Goal: Transaction & Acquisition: Register for event/course

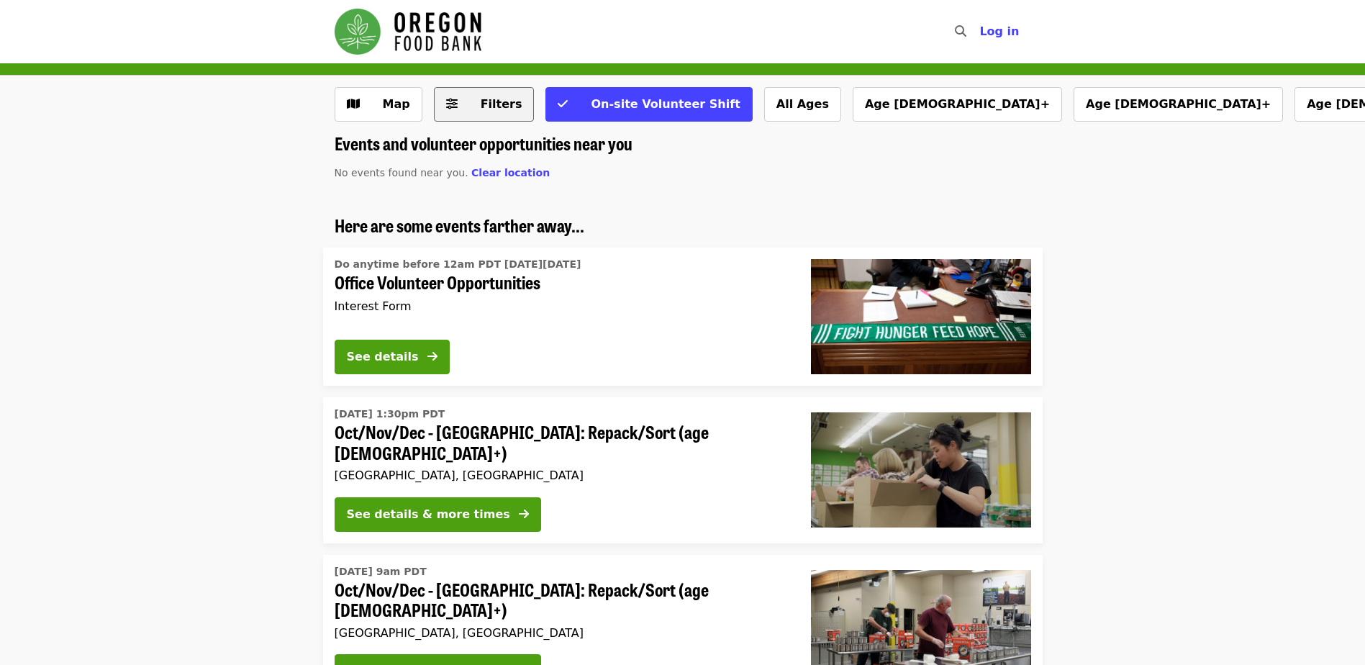
click at [482, 108] on span "Filters" at bounding box center [502, 104] width 42 height 14
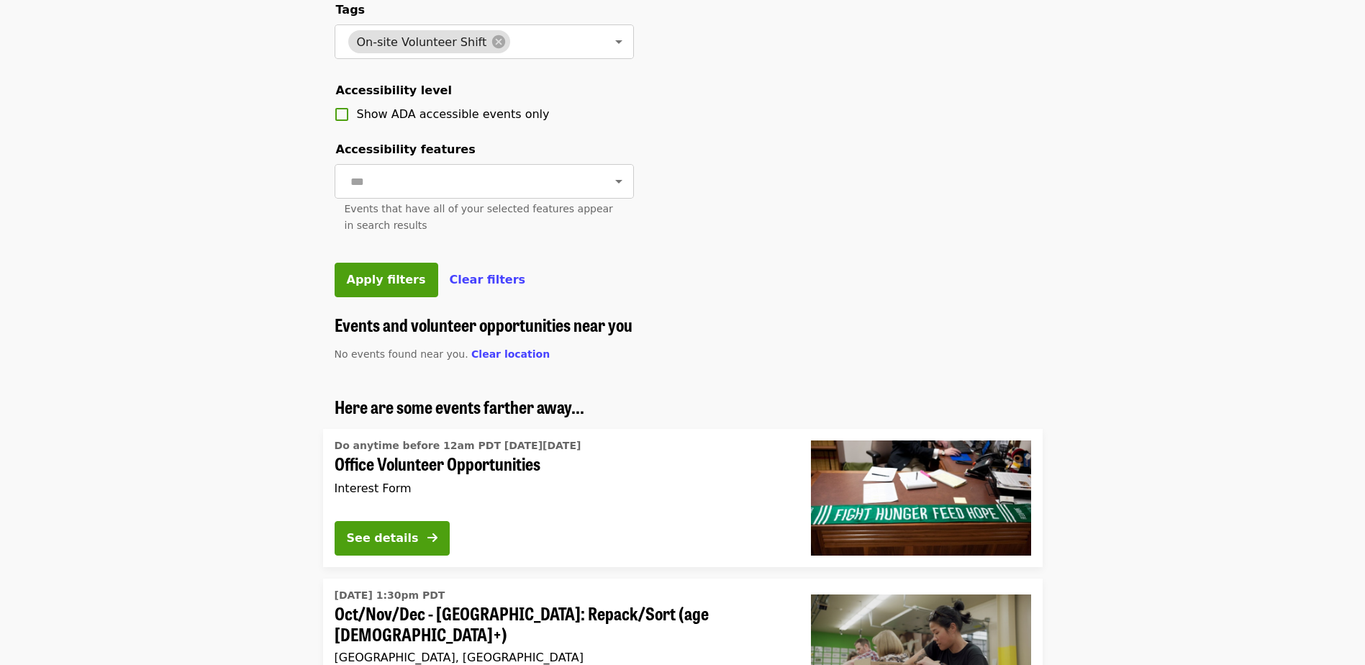
scroll to position [576, 0]
click at [493, 359] on span "Clear location" at bounding box center [510, 354] width 78 height 12
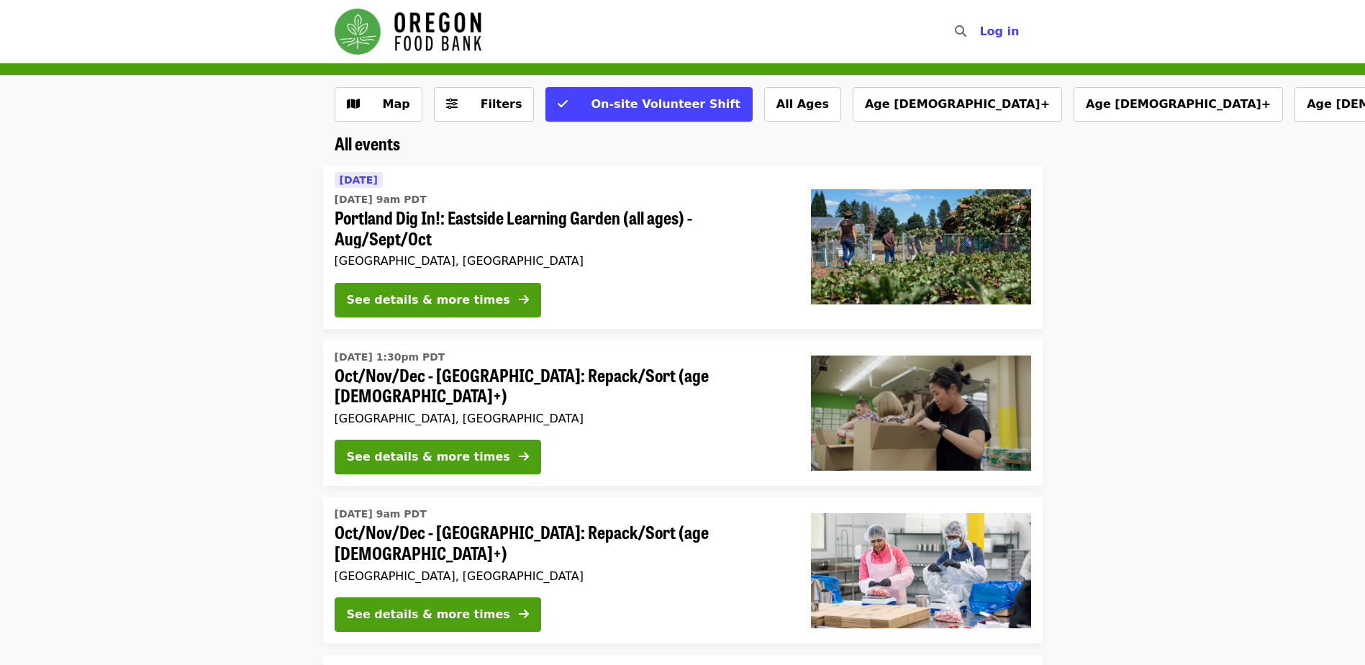
click at [471, 124] on div "Map Filters On-site Volunteer Shift All Ages Age [DEMOGRAPHIC_DATA]+ Age [DEMOG…" at bounding box center [683, 110] width 720 height 46
click at [472, 122] on div "Map Filters On-site Volunteer Shift All Ages Age [DEMOGRAPHIC_DATA]+ Age [DEMOG…" at bounding box center [683, 110] width 720 height 46
drag, startPoint x: 472, startPoint y: 122, endPoint x: 467, endPoint y: 109, distance: 14.6
click at [467, 109] on span "Filters" at bounding box center [494, 104] width 56 height 17
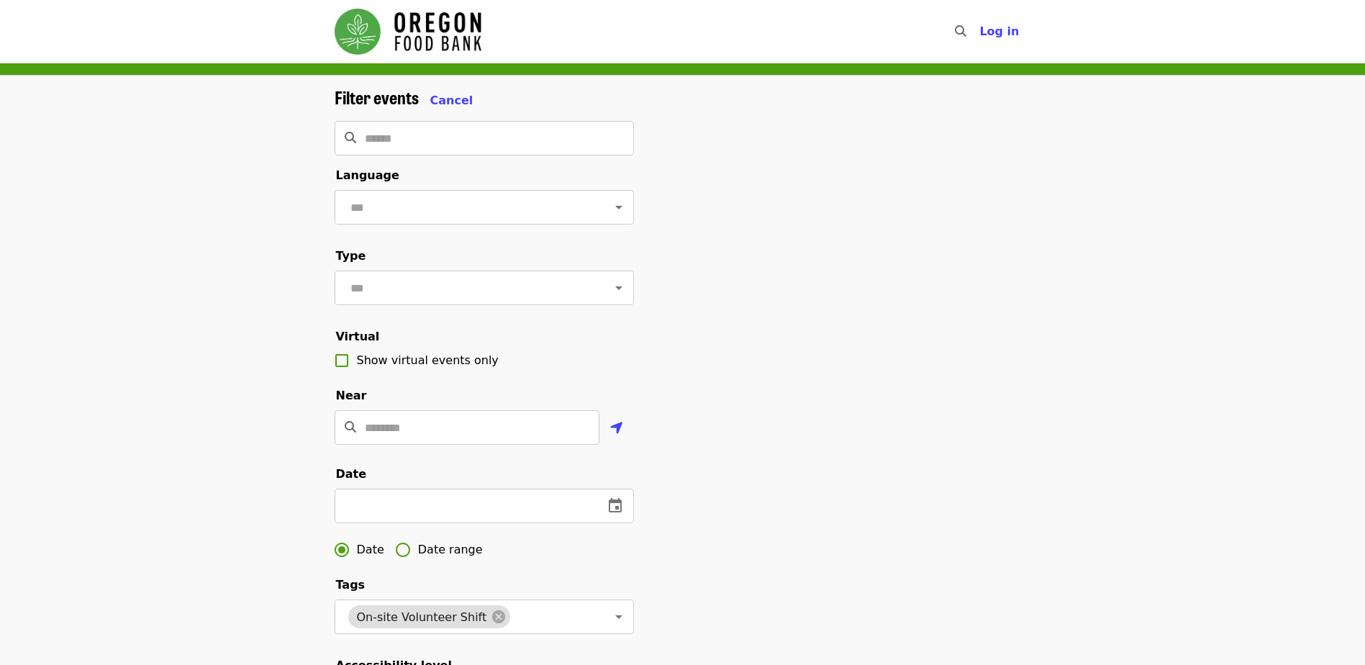
scroll to position [360, 0]
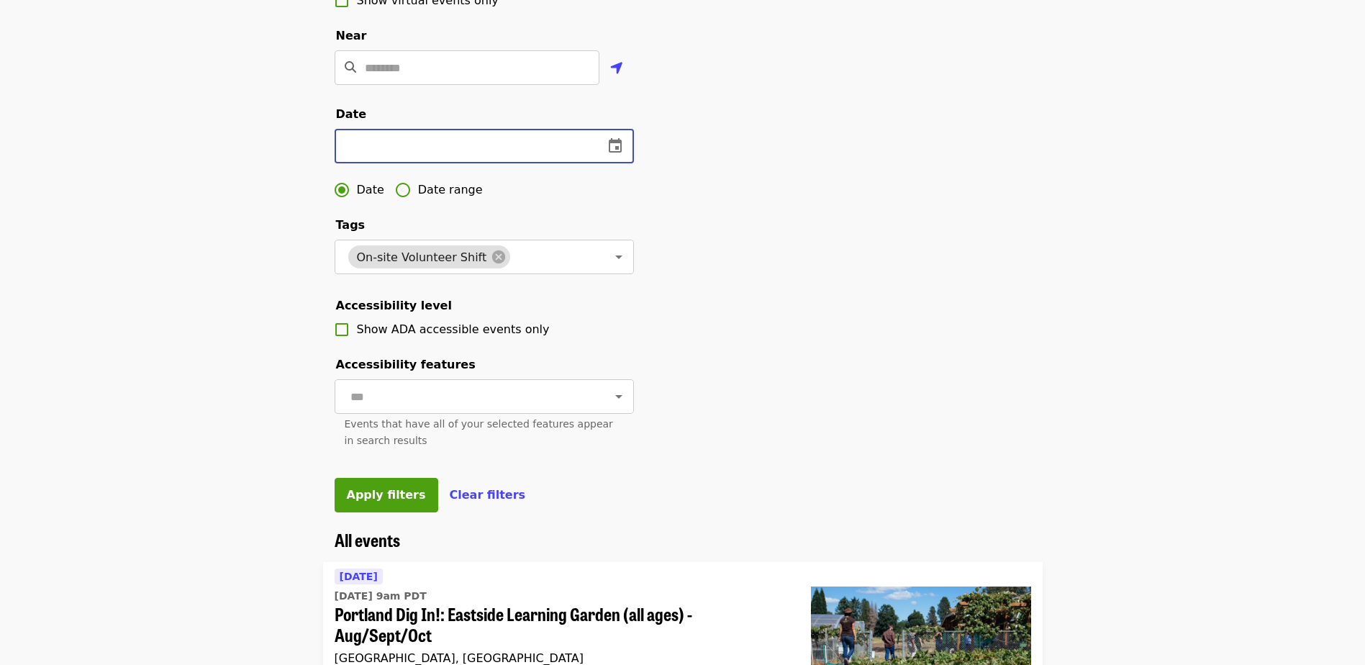
click at [545, 163] on input "text" at bounding box center [464, 146] width 258 height 35
click at [623, 155] on icon "change date" at bounding box center [615, 145] width 17 height 17
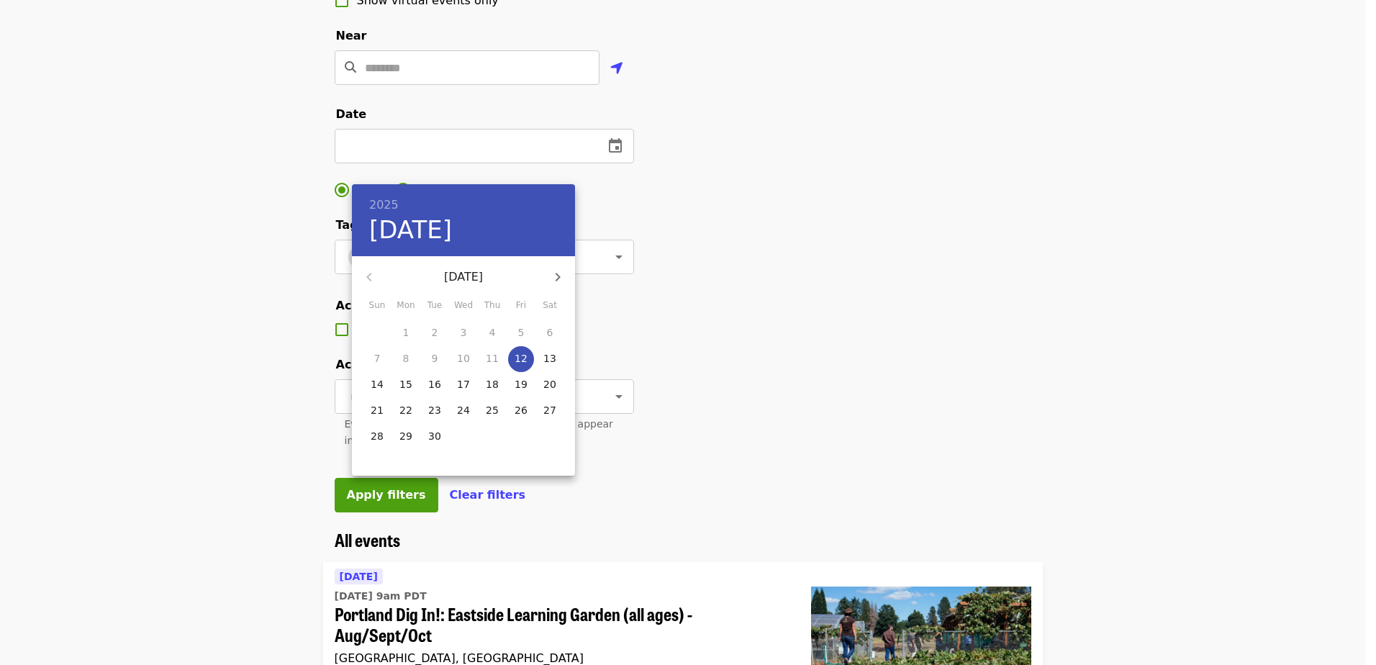
click at [558, 261] on button "button" at bounding box center [557, 277] width 35 height 35
click at [498, 386] on span "16" at bounding box center [492, 384] width 26 height 14
type input "**********"
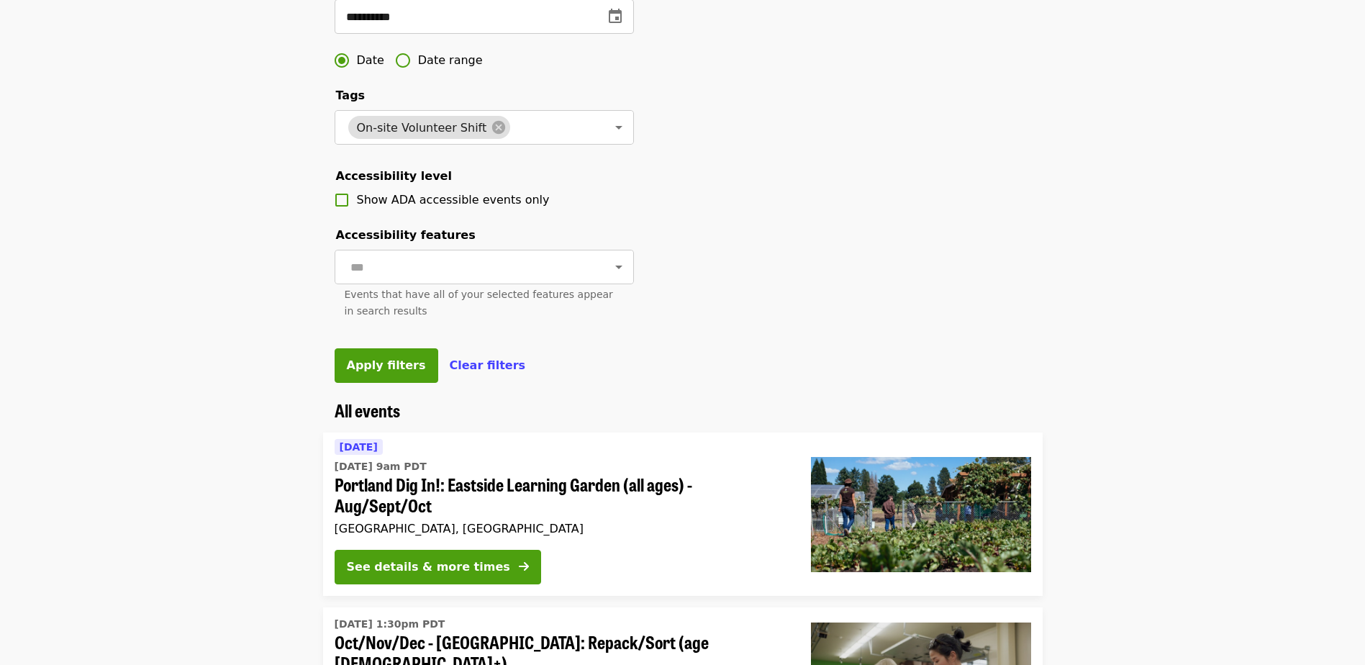
scroll to position [576, 0]
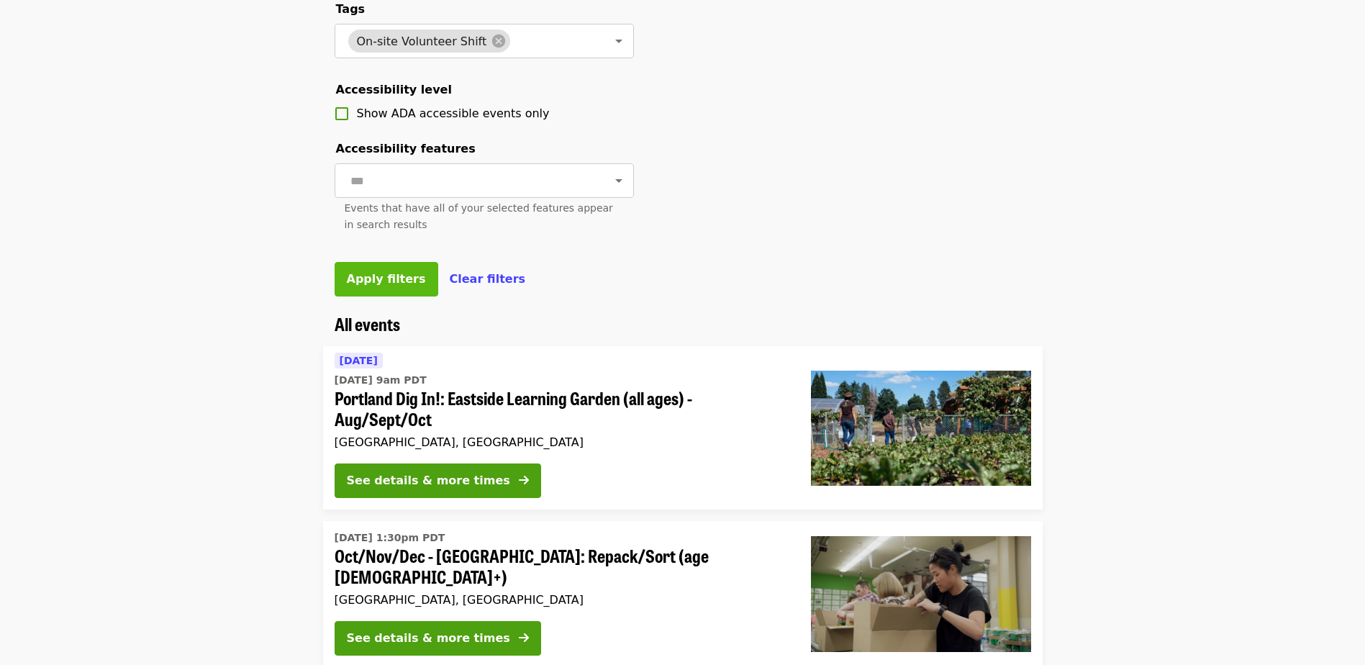
click at [383, 286] on span "Apply filters" at bounding box center [386, 279] width 79 height 14
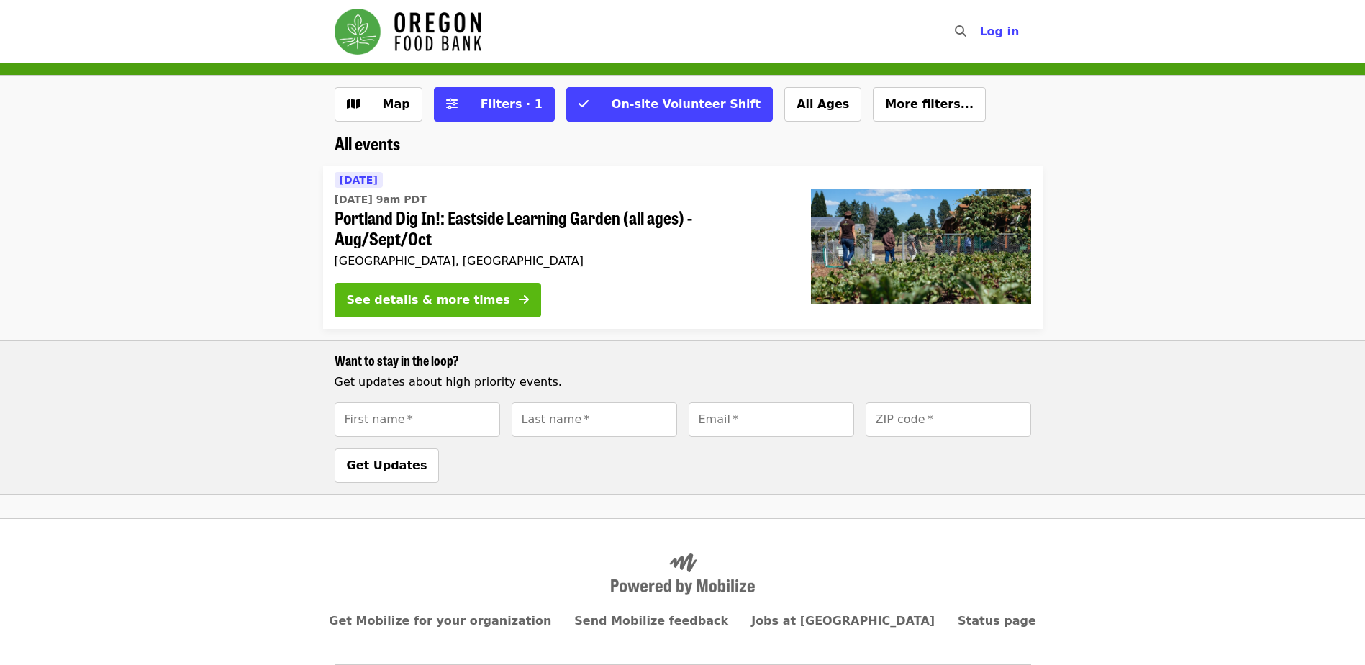
click at [450, 300] on div "See details & more times" at bounding box center [428, 299] width 163 height 17
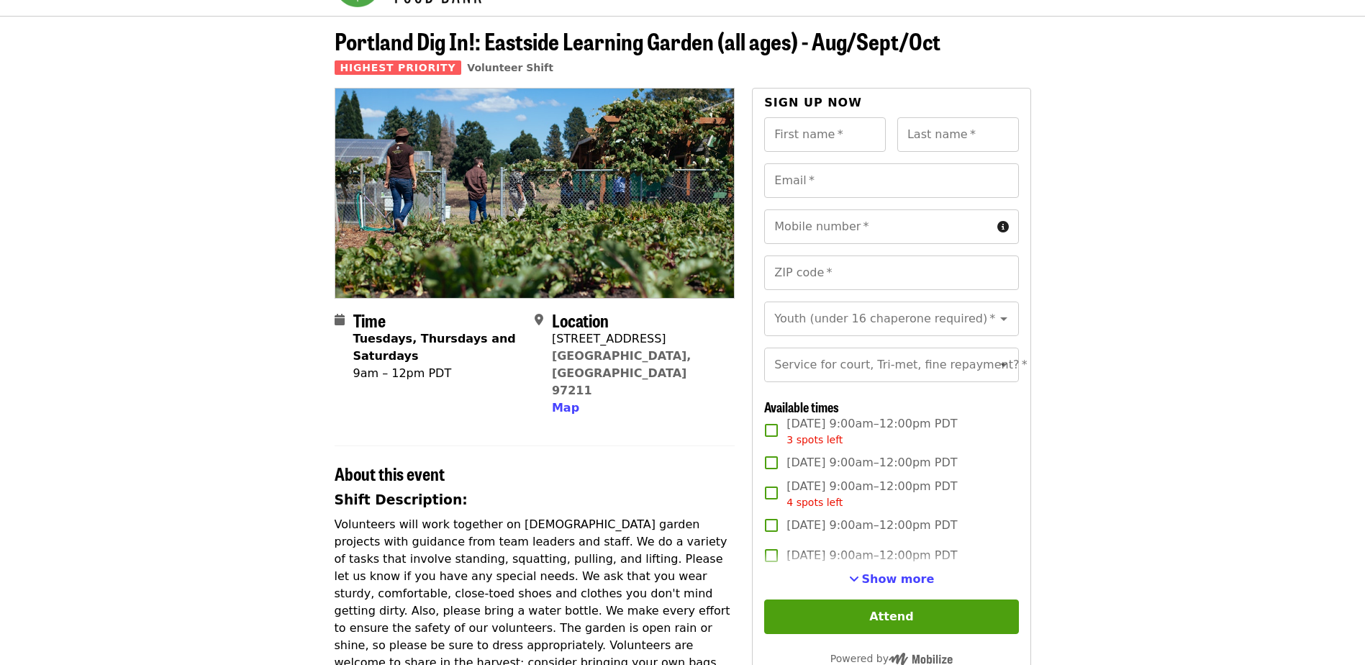
scroll to position [72, 0]
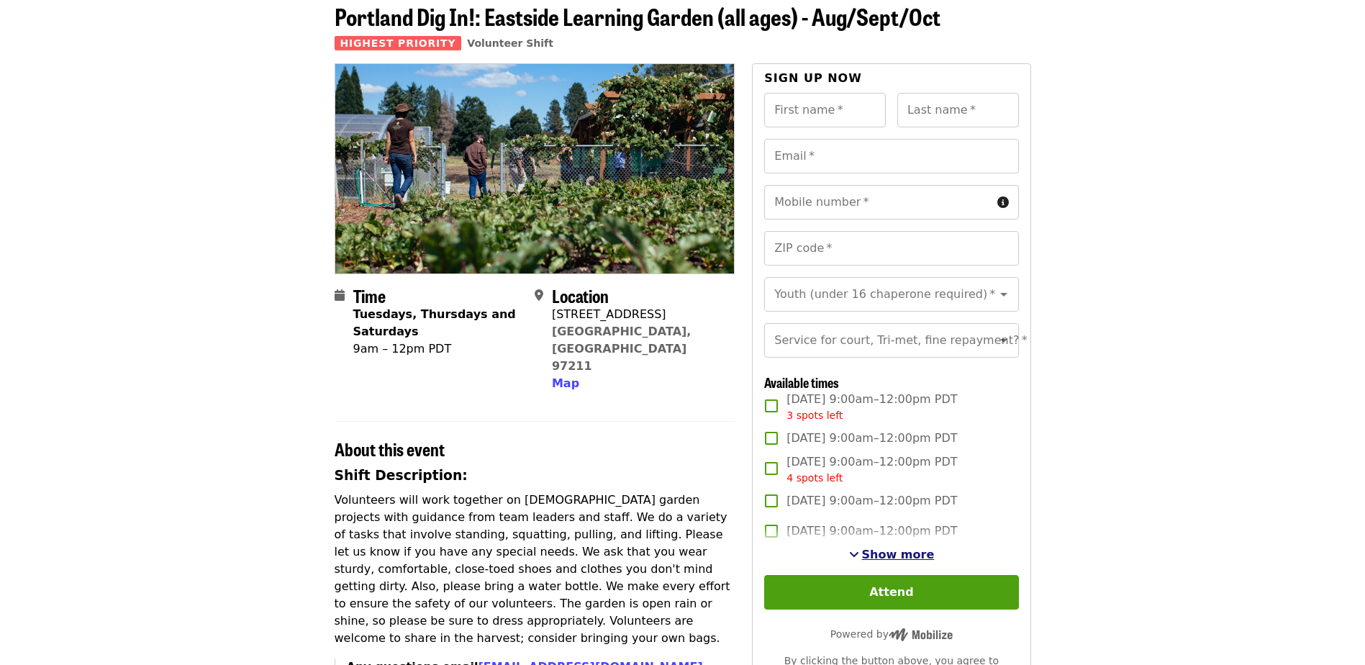
click at [866, 563] on button "Show more" at bounding box center [892, 554] width 86 height 17
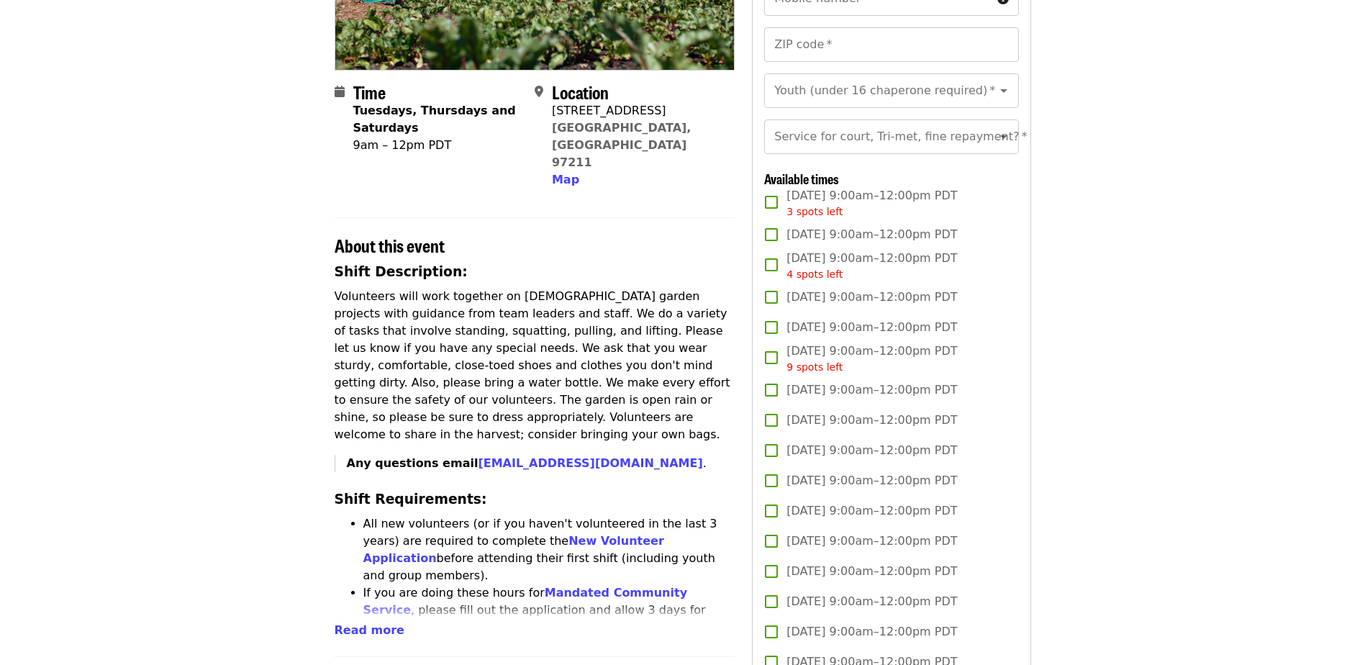
scroll to position [288, 0]
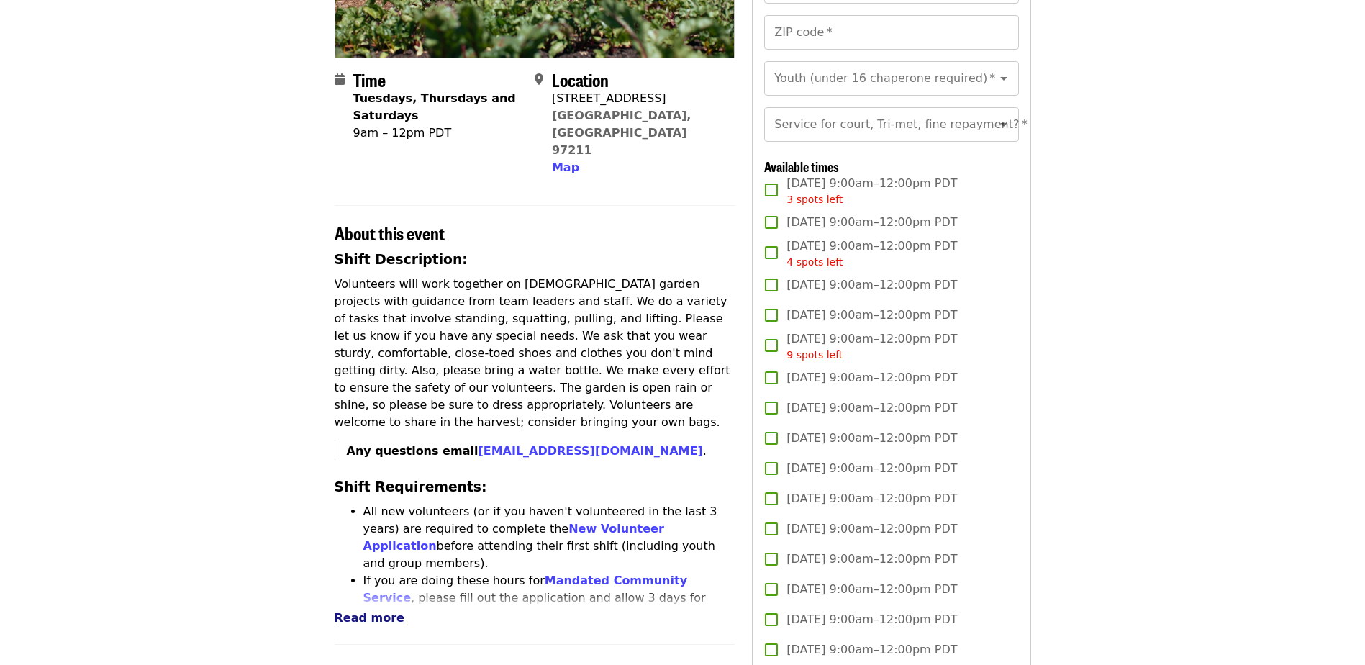
click at [379, 611] on span "Read more" at bounding box center [370, 618] width 70 height 14
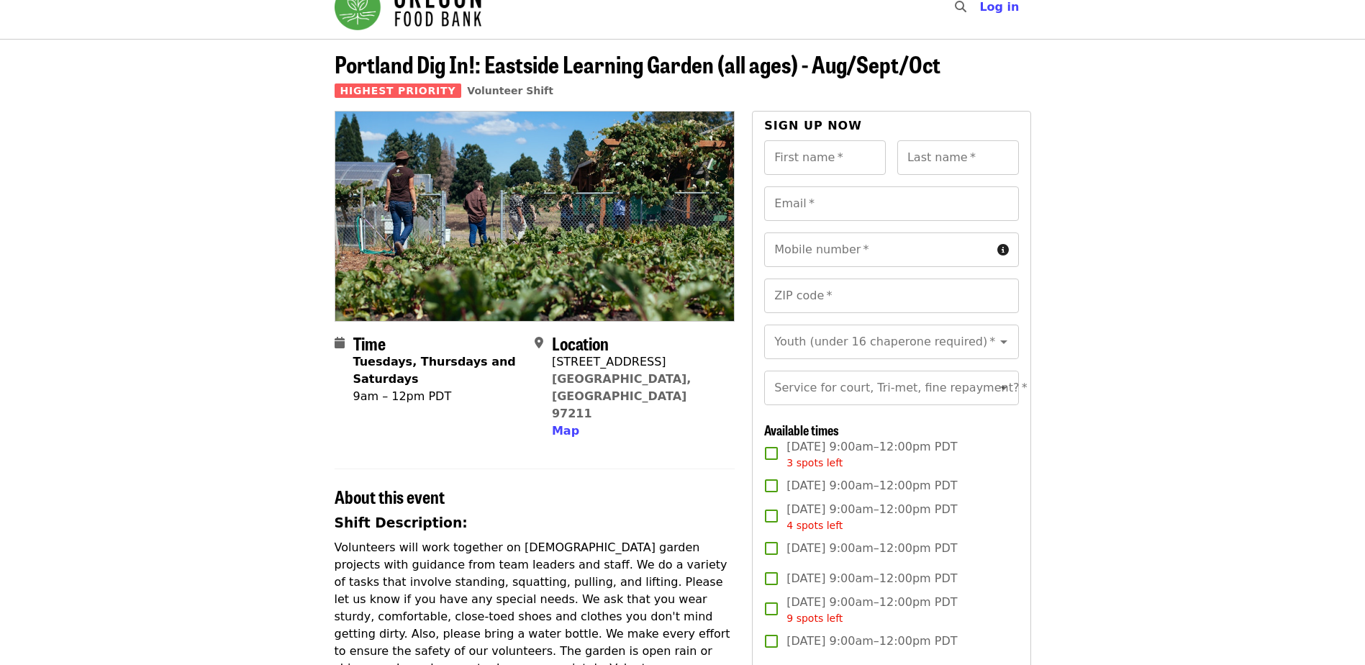
scroll to position [0, 0]
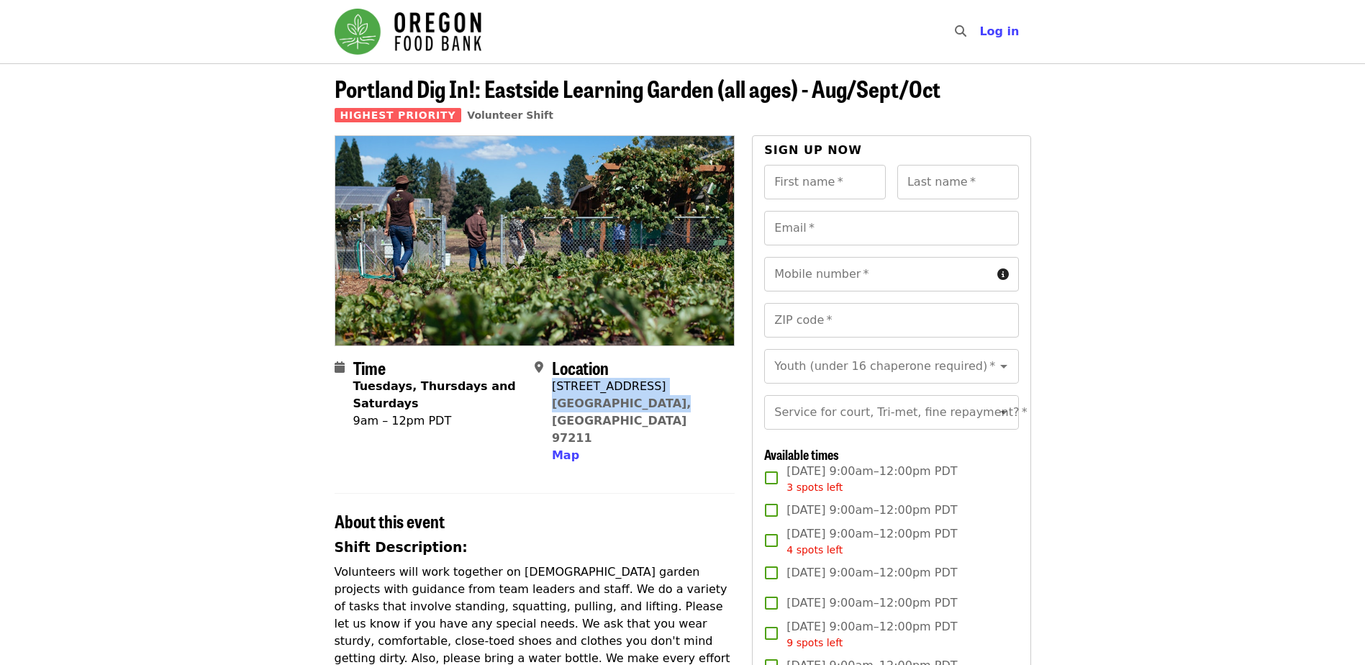
drag, startPoint x: 553, startPoint y: 386, endPoint x: 660, endPoint y: 408, distance: 109.5
click at [660, 408] on div "Location [STREET_ADDRESS][PERSON_NAME] Map" at bounding box center [629, 411] width 189 height 107
drag, startPoint x: 660, startPoint y: 408, endPoint x: 615, endPoint y: 396, distance: 46.3
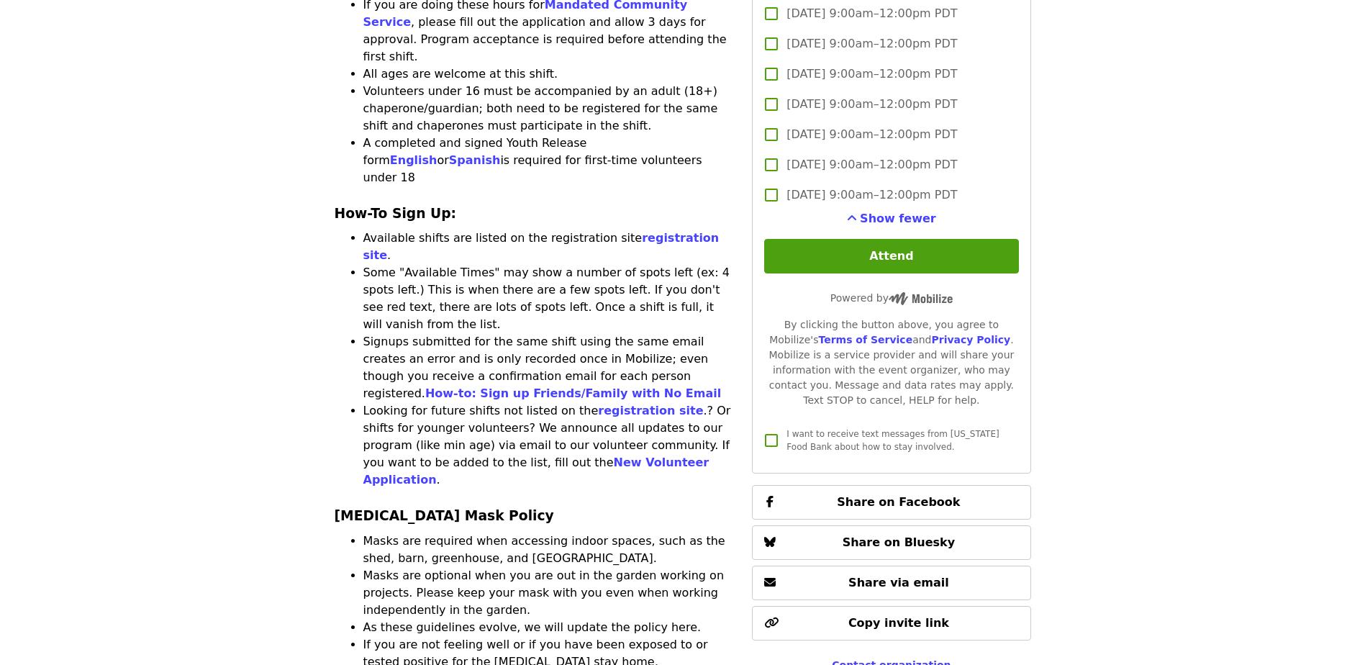
scroll to position [432, 0]
